Goal: Find contact information: Find contact information

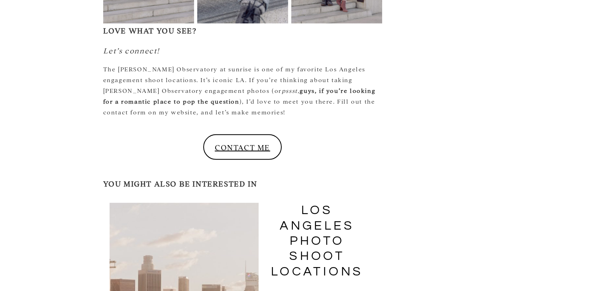
scroll to position [2142, 0]
click at [263, 134] on link "CONTACT ME" at bounding box center [242, 147] width 78 height 26
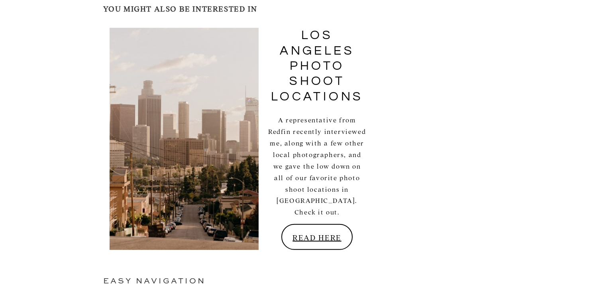
scroll to position [2317, 0]
click at [308, 224] on link "READ HERE" at bounding box center [317, 237] width 72 height 26
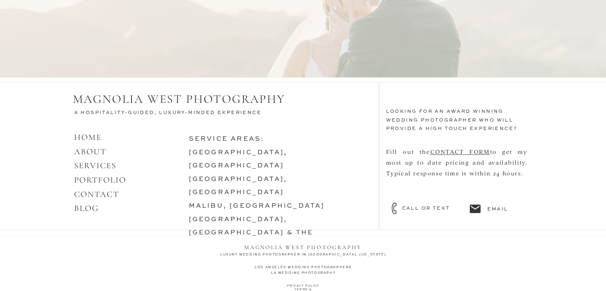
scroll to position [756, 0]
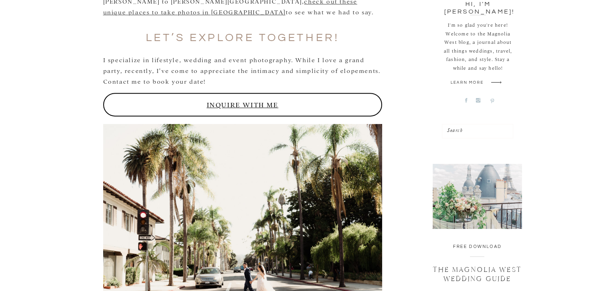
scroll to position [391, 0]
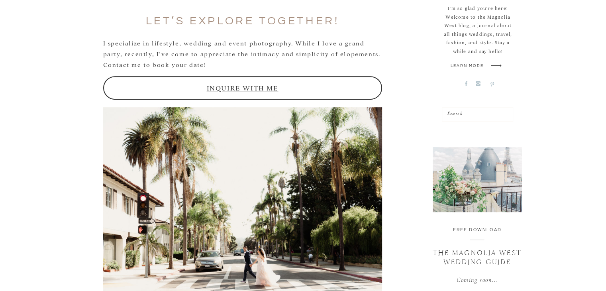
click at [298, 82] on link "INQUIRE WITH ME" at bounding box center [242, 88] width 279 height 24
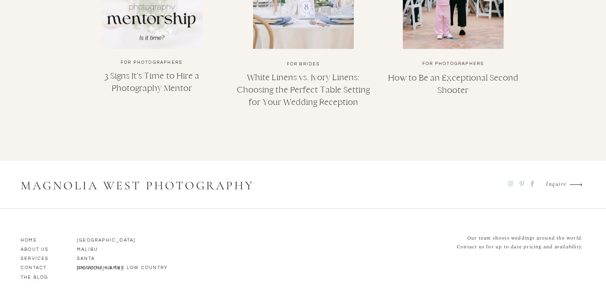
scroll to position [1820, 0]
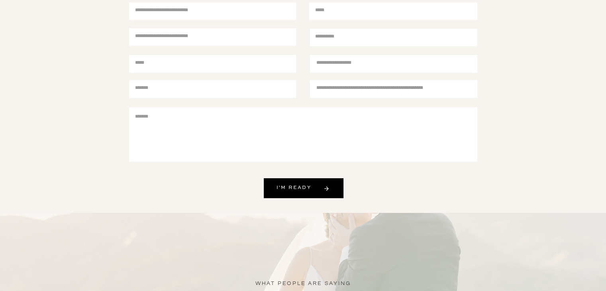
scroll to position [338, 0]
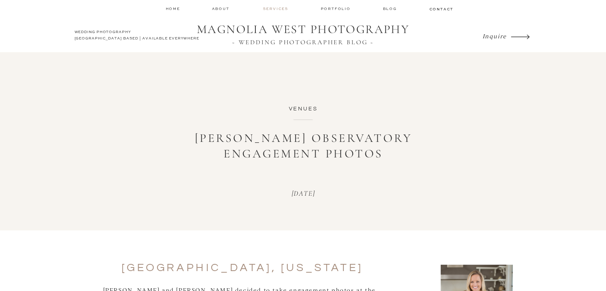
click at [274, 10] on nav "services" at bounding box center [276, 8] width 27 height 5
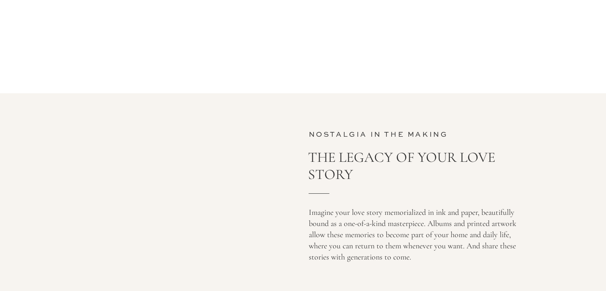
scroll to position [2851, 0]
